Goal: Information Seeking & Learning: Learn about a topic

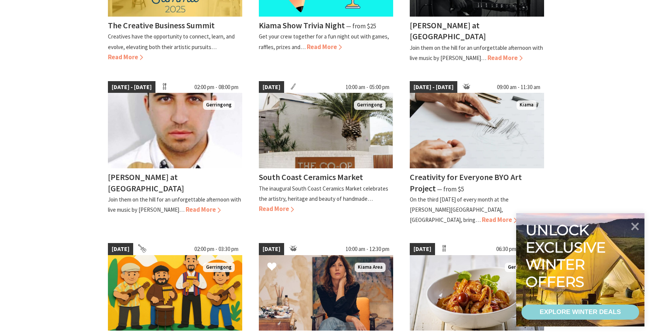
scroll to position [306, 0]
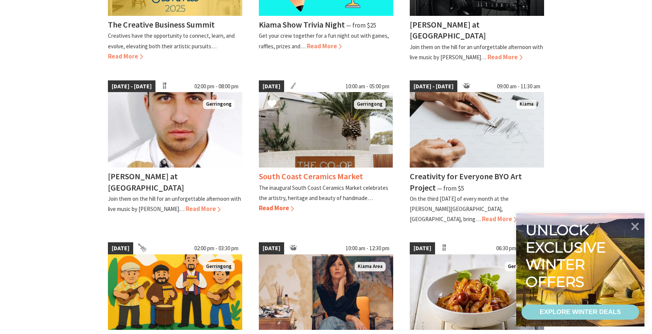
click at [306, 156] on img at bounding box center [326, 129] width 134 height 75
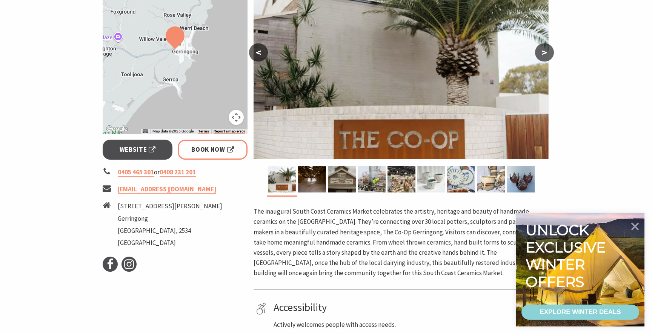
scroll to position [176, 0]
click at [310, 182] on img at bounding box center [312, 179] width 28 height 26
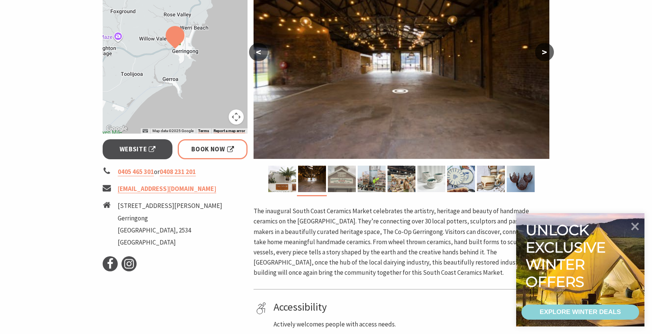
click at [345, 178] on img at bounding box center [342, 179] width 28 height 26
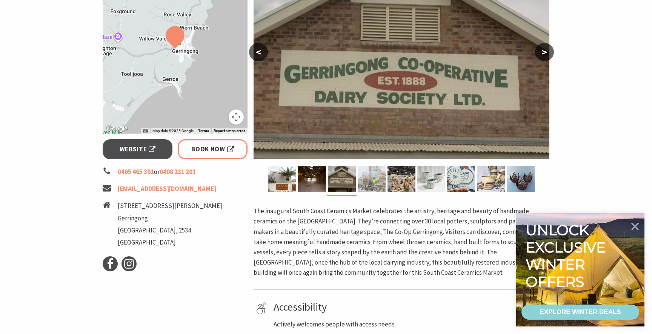
click at [370, 178] on img at bounding box center [372, 179] width 28 height 26
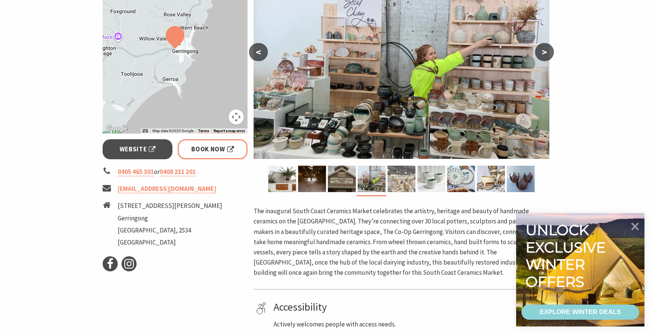
click at [390, 181] on img at bounding box center [402, 179] width 28 height 26
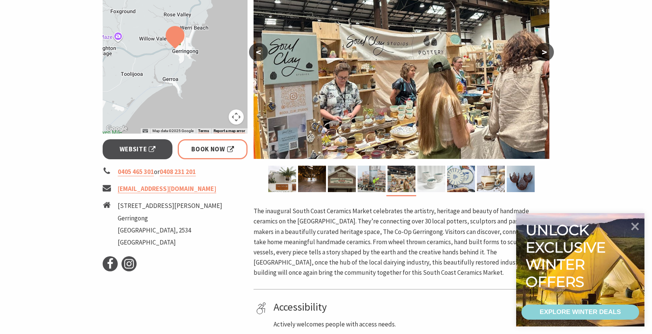
click at [442, 190] on img at bounding box center [431, 179] width 28 height 26
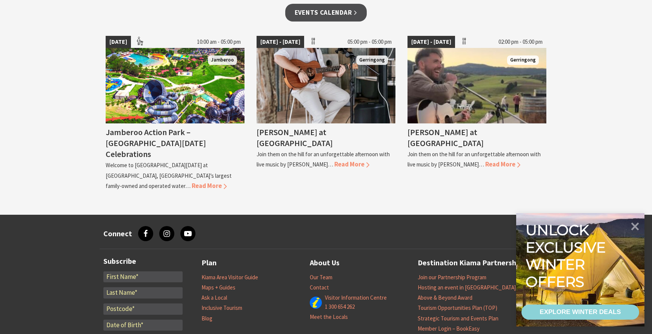
scroll to position [754, 0]
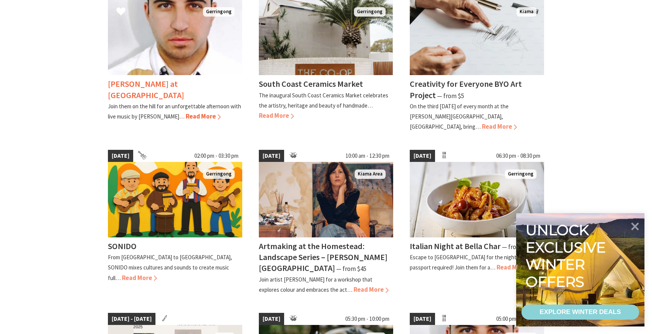
scroll to position [416, 0]
